Goal: Find specific page/section: Find specific page/section

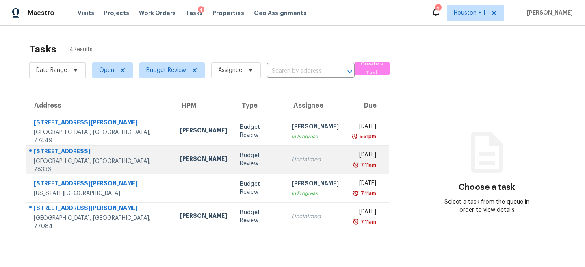
click at [234, 164] on td "Budget Review" at bounding box center [260, 159] width 52 height 28
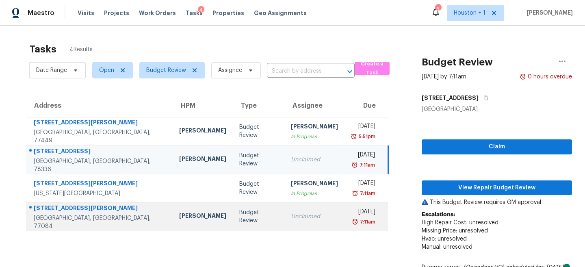
click at [233, 227] on td "Budget Review" at bounding box center [259, 216] width 52 height 28
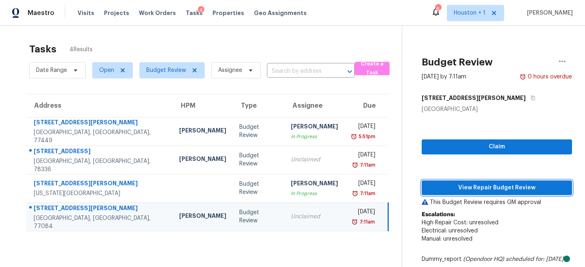
click at [499, 191] on span "View Repair Budget Review" at bounding box center [496, 188] width 137 height 10
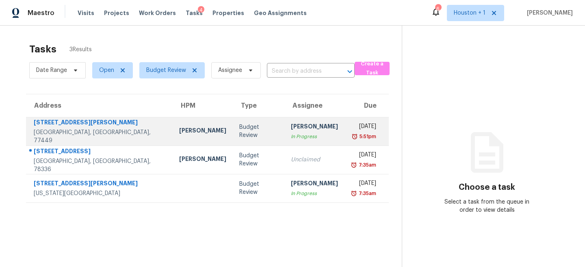
click at [239, 131] on div "Budget Review" at bounding box center [258, 131] width 39 height 16
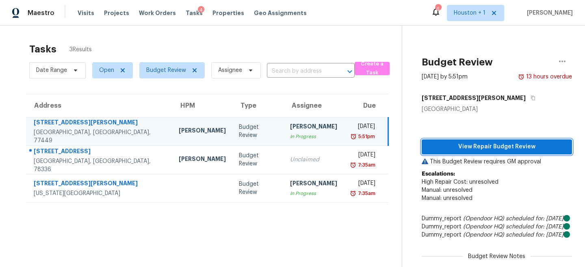
click at [456, 145] on span "View Repair Budget Review" at bounding box center [496, 147] width 137 height 10
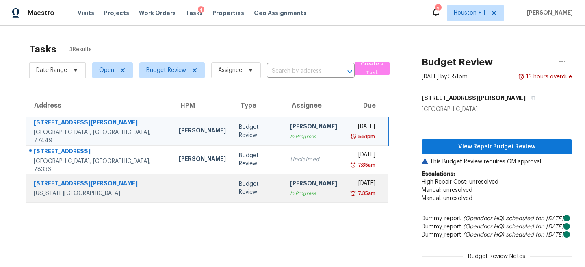
click at [239, 187] on div "Budget Review" at bounding box center [258, 188] width 39 height 16
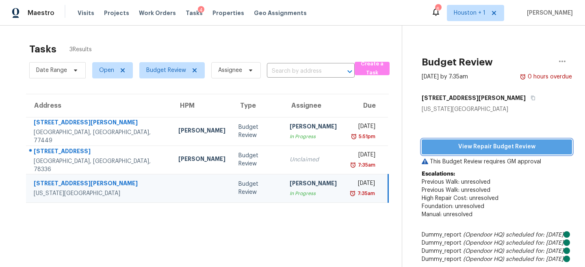
click at [499, 149] on span "View Repair Budget Review" at bounding box center [496, 147] width 137 height 10
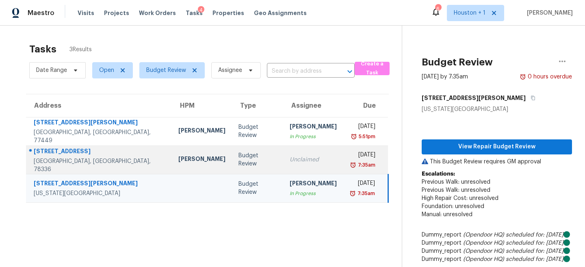
click at [243, 160] on td "Budget Review" at bounding box center [257, 159] width 51 height 28
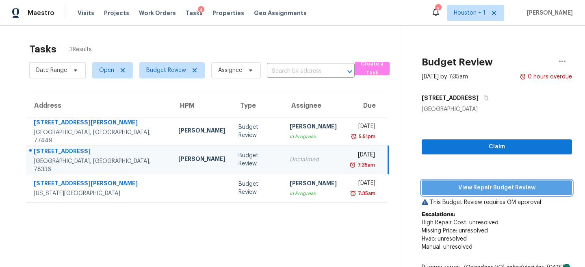
click at [475, 184] on span "View Repair Budget Review" at bounding box center [496, 188] width 137 height 10
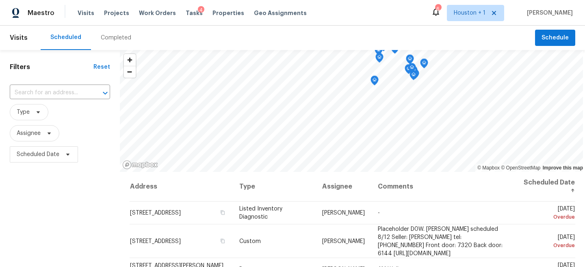
click at [125, 39] on div "Completed" at bounding box center [116, 38] width 30 height 8
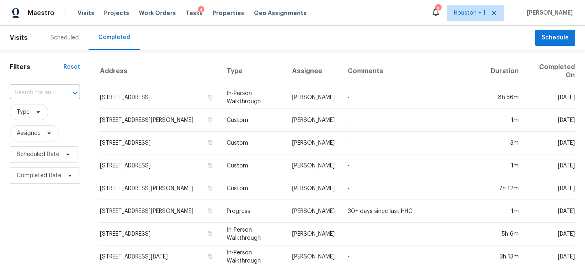
click at [28, 85] on div "​" at bounding box center [45, 92] width 70 height 17
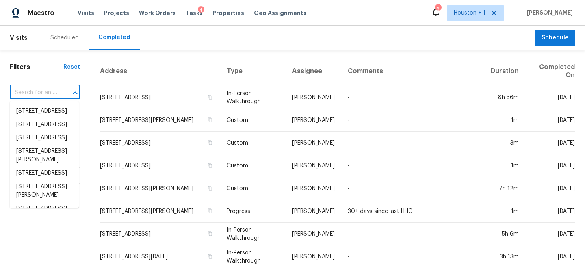
paste input "2207 Anthony Hay Ln, Katy, TX 77449"
type input "2207 Anthony Hay Ln, Katy, TX 77449"
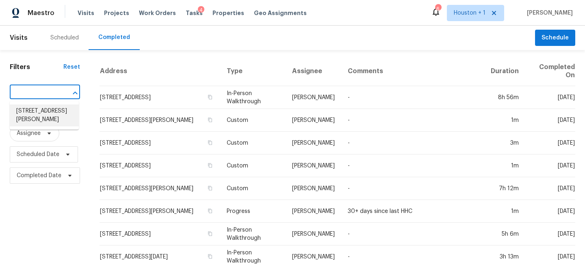
click at [35, 111] on li "2207 Anthony Hay Ln, Katy, TX 77449" at bounding box center [44, 115] width 69 height 22
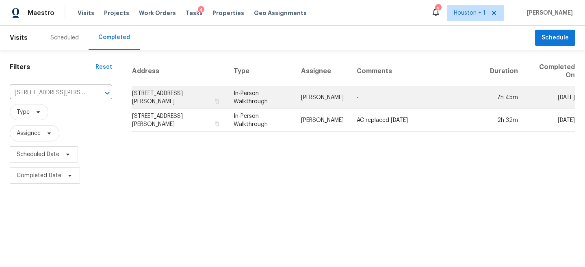
click at [312, 101] on td "Maria Zakharnitskaia" at bounding box center [322, 97] width 56 height 23
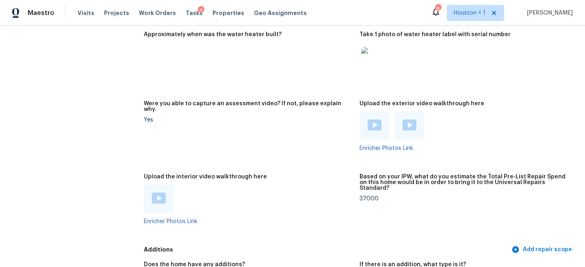
scroll to position [1552, 0]
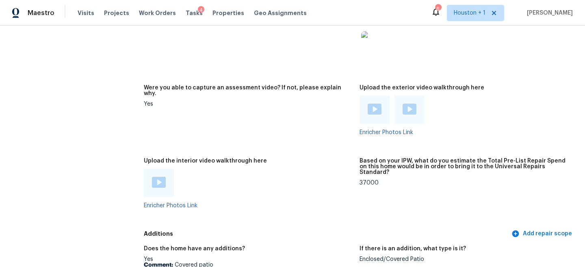
click at [161, 177] on img at bounding box center [159, 182] width 14 height 11
click at [49, 16] on span "Maestro" at bounding box center [41, 13] width 27 height 8
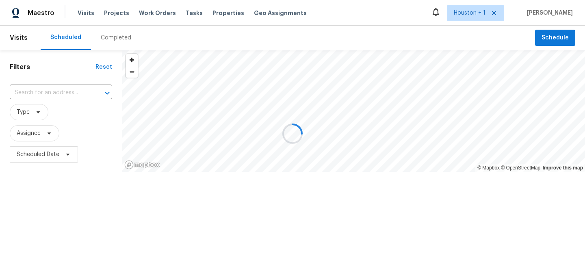
click at [30, 64] on div at bounding box center [292, 133] width 585 height 267
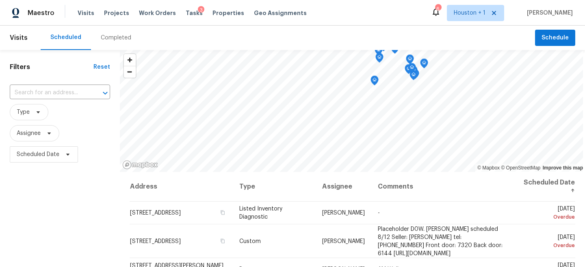
click at [32, 76] on div "Filters Reset ​ Type Assignee Scheduled Date" at bounding box center [60, 217] width 120 height 335
click at [30, 95] on input "text" at bounding box center [49, 93] width 78 height 13
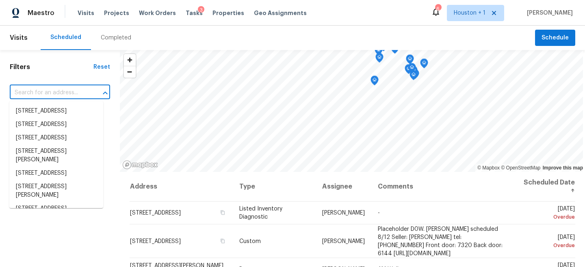
paste input "7435 Neal Ridge Dr, Missouri City, TX 77489"
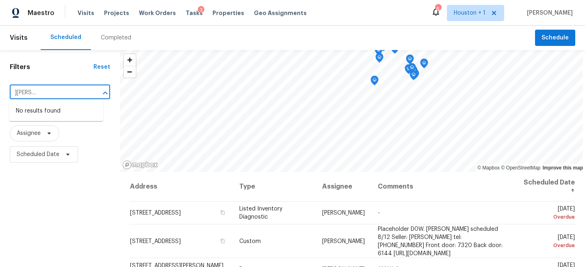
click at [130, 93] on div "Filters Reset 7435 Neal Ridge Dr, Missouri City, TX 77489 ​ Type Assignee Sched…" at bounding box center [292, 217] width 585 height 335
type input "7435 Neal Ridge Dr"
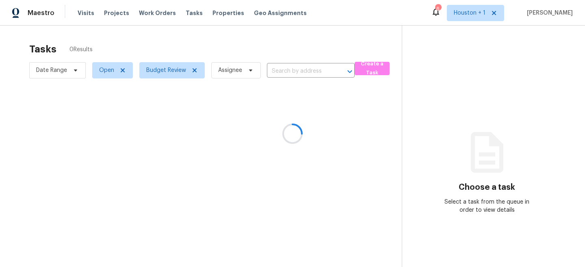
click at [302, 167] on div at bounding box center [292, 133] width 585 height 267
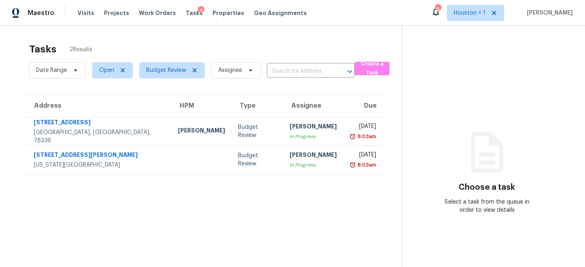
click at [287, 233] on section "Tasks 2 Results Date Range Open Budget Review Assignee ​ Create a Task Address …" at bounding box center [207, 166] width 389 height 254
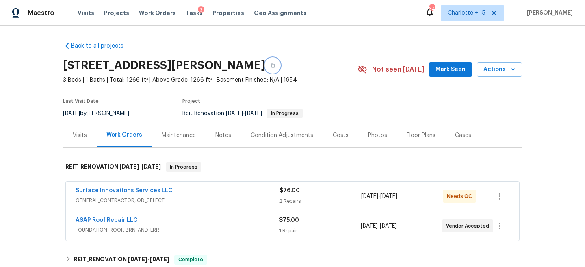
click at [275, 65] on icon "button" at bounding box center [272, 65] width 5 height 5
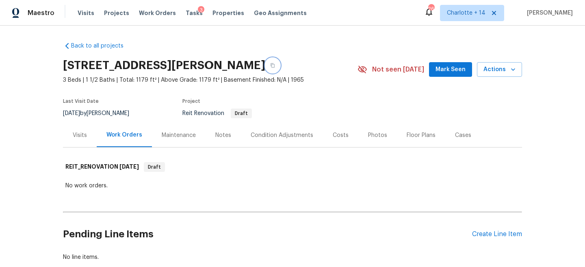
click at [266, 69] on button "button" at bounding box center [272, 65] width 15 height 15
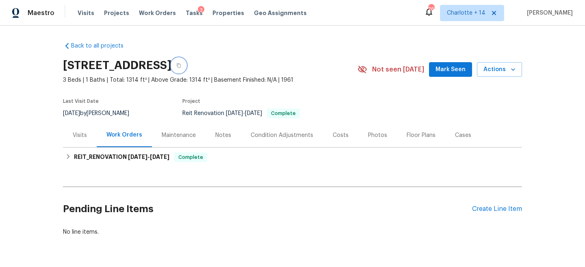
click at [186, 63] on button "button" at bounding box center [178, 65] width 15 height 15
